Goal: Find specific page/section: Find specific page/section

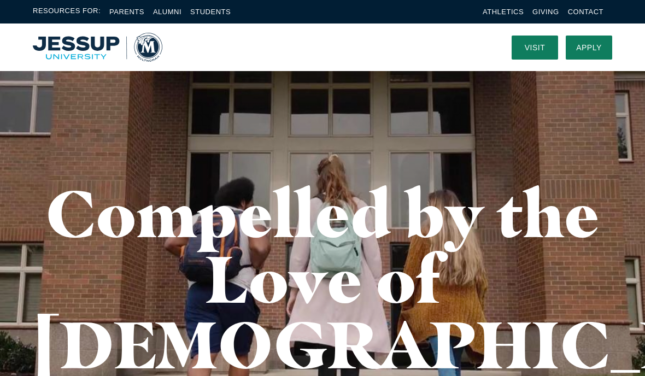
click at [507, 8] on link "Athletics" at bounding box center [503, 12] width 41 height 8
click at [540, 36] on link "Visit" at bounding box center [534, 48] width 46 height 24
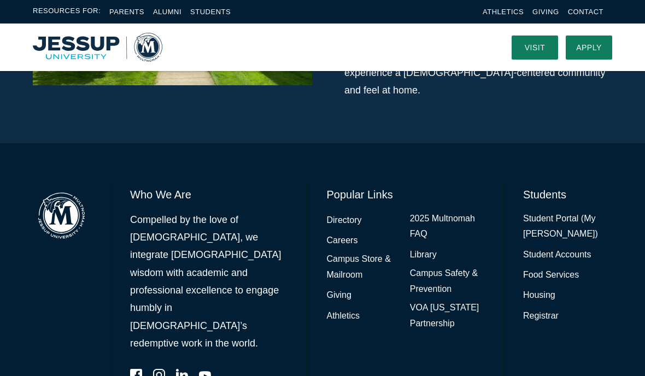
scroll to position [912, 0]
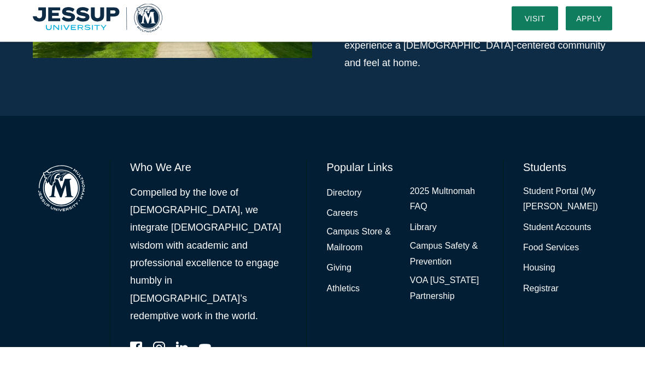
click at [349, 254] on link "Campus Store & Mailroom" at bounding box center [362, 270] width 73 height 32
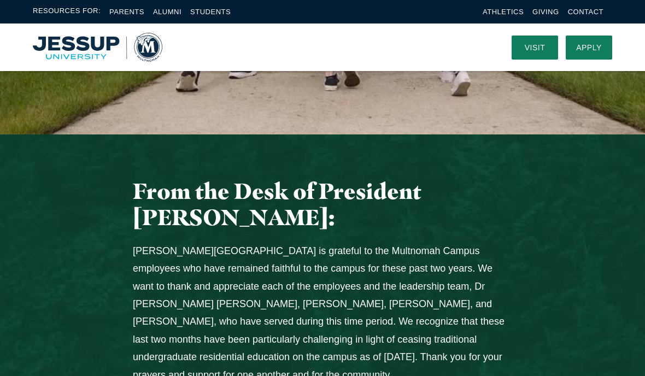
scroll to position [351, 0]
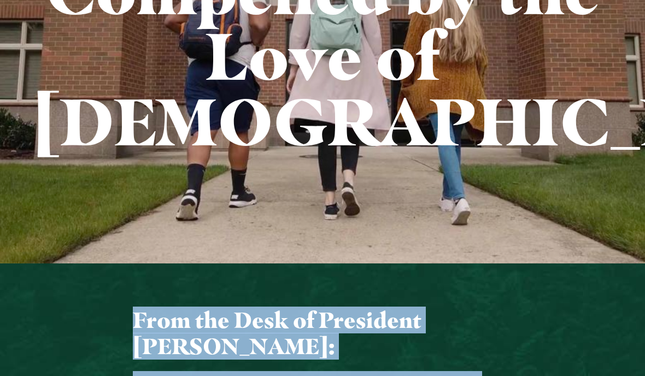
scroll to position [238, 0]
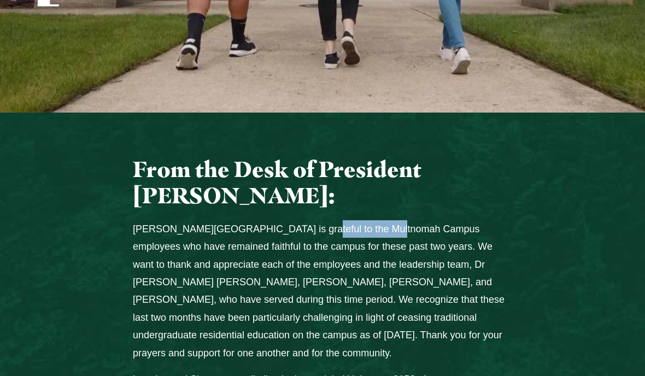
scroll to position [378, 0]
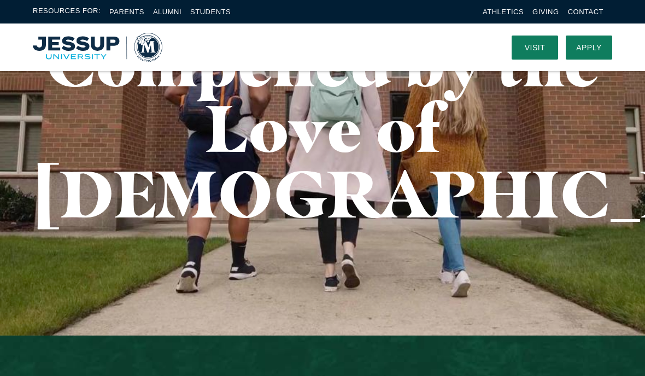
scroll to position [150, 0]
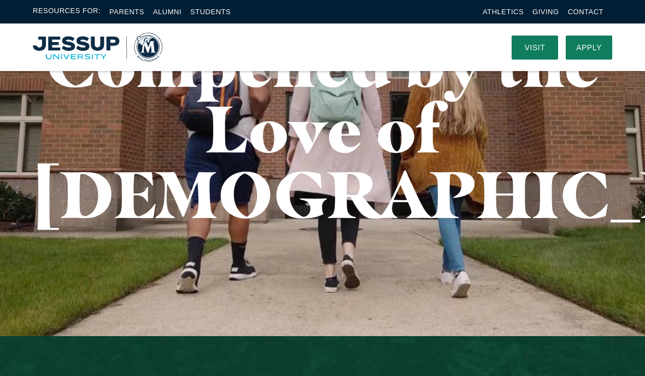
click at [580, 14] on link "Contact" at bounding box center [586, 12] width 36 height 8
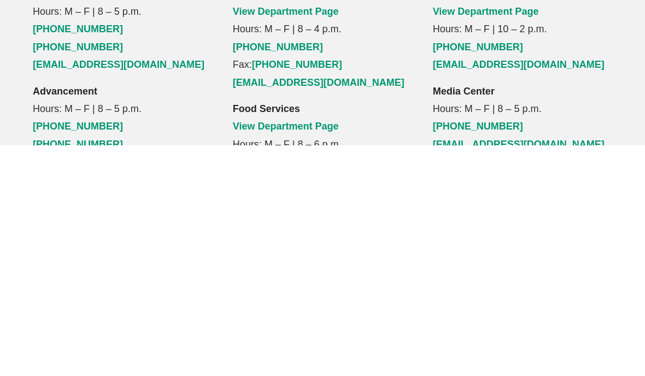
scroll to position [624, 0]
